Goal: Information Seeking & Learning: Learn about a topic

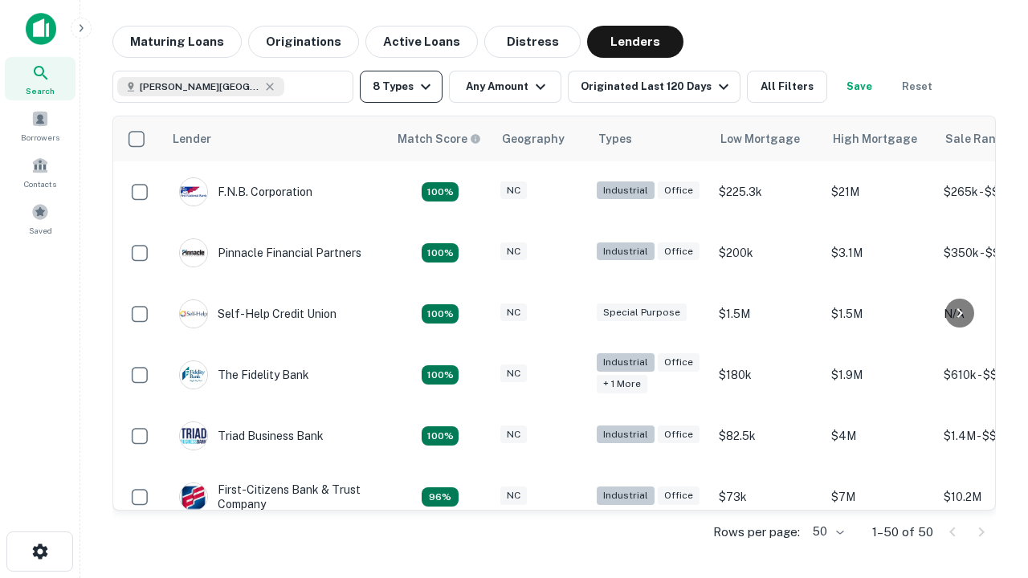
click at [401, 87] on button "8 Types" at bounding box center [401, 87] width 83 height 32
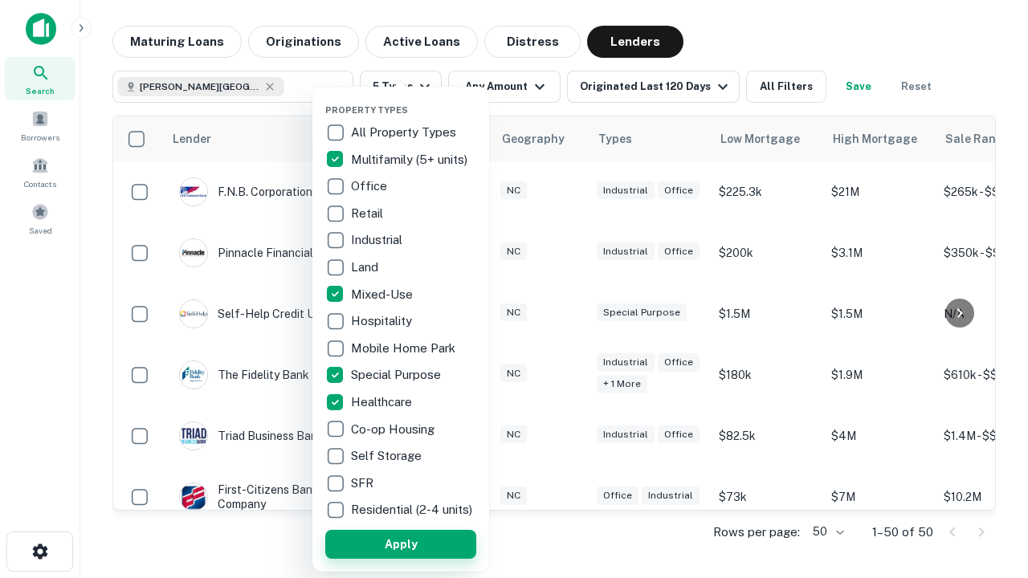
click at [401, 544] on button "Apply" at bounding box center [400, 544] width 151 height 29
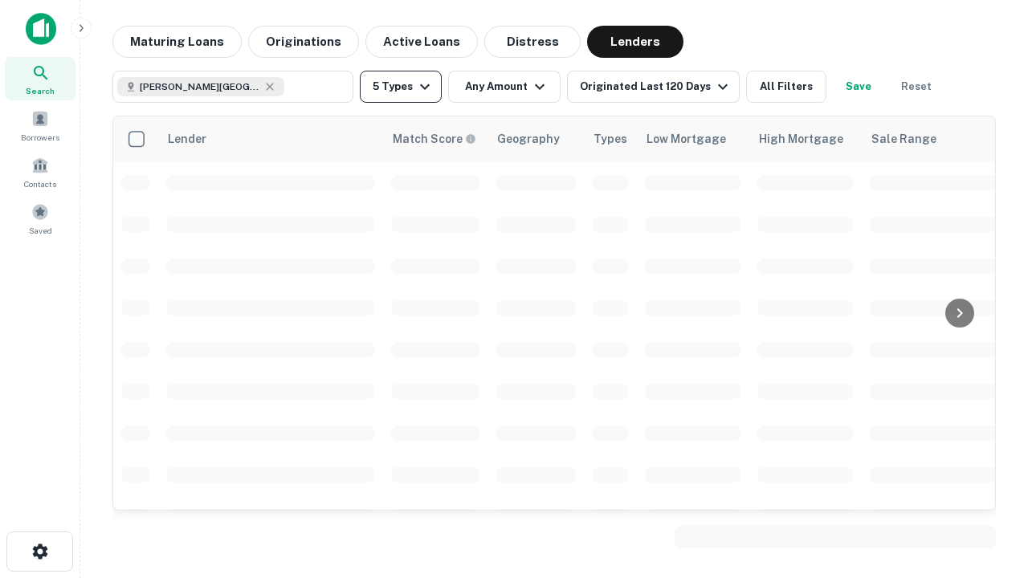
click at [401, 87] on button "5 Types" at bounding box center [401, 87] width 82 height 32
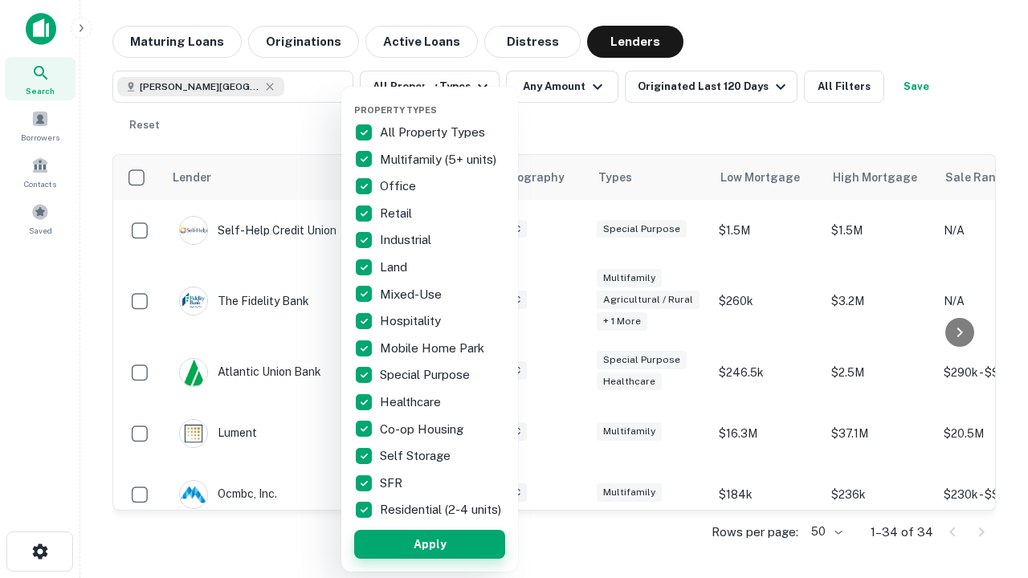
click at [430, 544] on button "Apply" at bounding box center [429, 544] width 151 height 29
